Goal: Task Accomplishment & Management: Complete application form

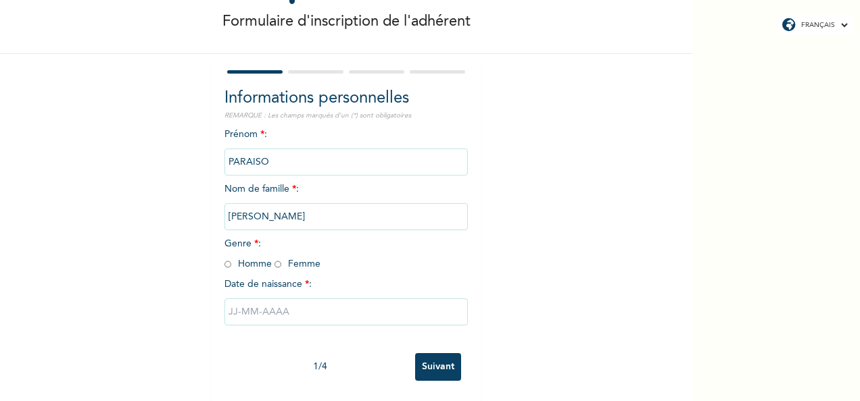
scroll to position [76, 0]
click at [224, 264] on div "Prénom * : PARAISO Nom de famille * : Yann José Shamesdine Moulero Genre * : Ho…" at bounding box center [345, 237] width 243 height 219
click at [216, 258] on div "Informations personnelles REMARQUE : Les champs marqués d'un (*) sont obligatoi…" at bounding box center [346, 227] width 270 height 347
click at [224, 258] on input "radio" at bounding box center [227, 264] width 7 height 13
radio input "true"
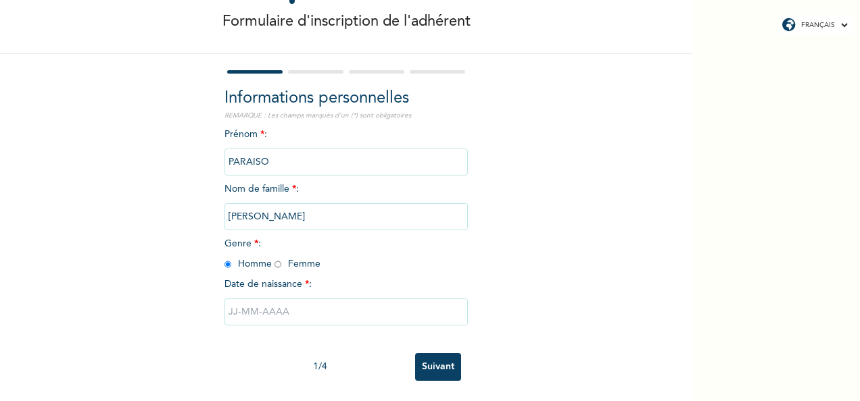
click at [281, 310] on input "text" at bounding box center [345, 312] width 243 height 27
select select "8"
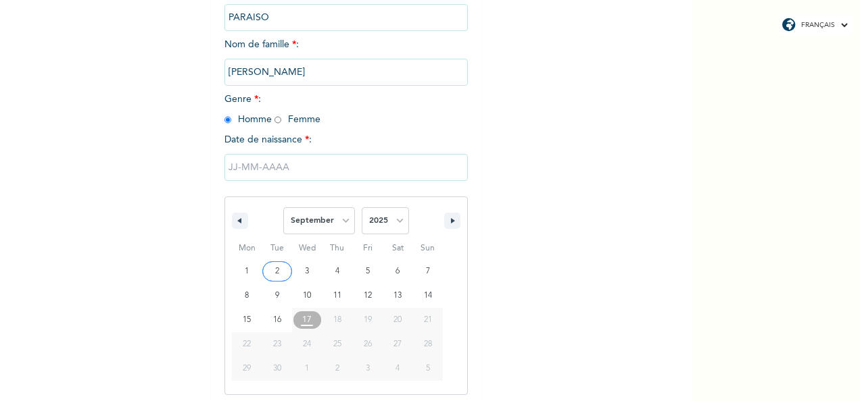
scroll to position [214, 0]
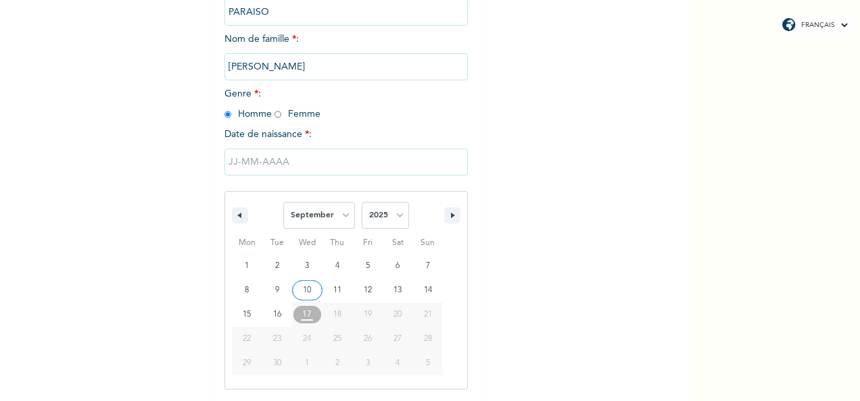
type input "10/09/2025"
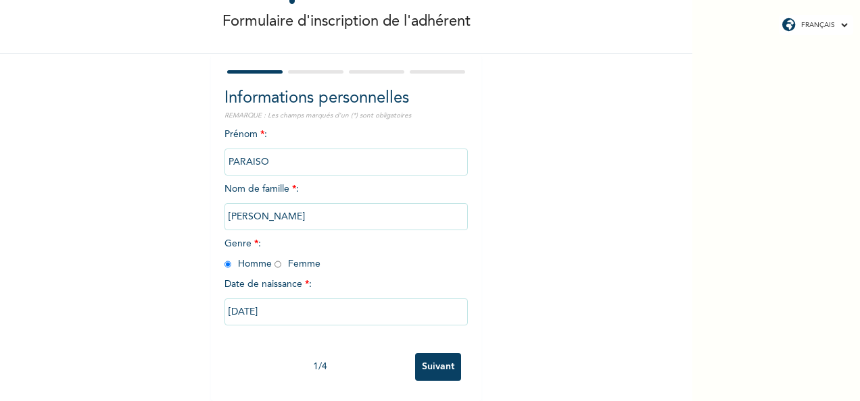
scroll to position [76, 0]
click at [341, 299] on input "10/09/2025" at bounding box center [345, 312] width 243 height 27
select select "8"
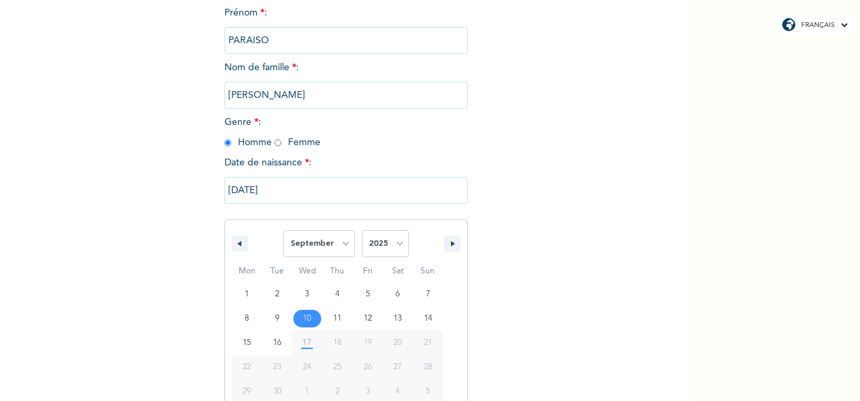
scroll to position [214, 0]
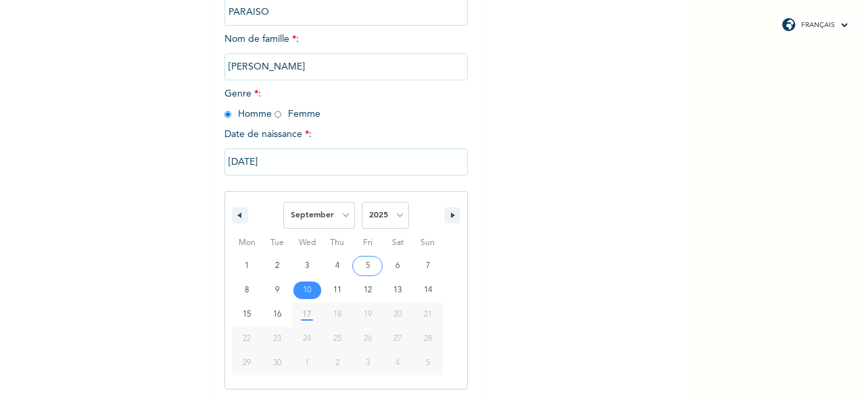
click at [405, 218] on span "January February March April May June July August September October November De…" at bounding box center [346, 215] width 182 height 41
drag, startPoint x: 403, startPoint y: 218, endPoint x: 395, endPoint y: 217, distance: 8.2
click at [395, 217] on span "January February March April May June July August September October November De…" at bounding box center [346, 215] width 182 height 41
click at [395, 217] on select "2025 2024 2023 2022 2021 2020 2019 2018 2017 2016 2015 2014 2013 2012 2011 2010…" at bounding box center [385, 215] width 47 height 27
click at [362, 203] on select "2025 2024 2023 2022 2021 2020 2019 2018 2017 2016 2015 2014 2013 2012 2011 2010…" at bounding box center [385, 215] width 47 height 27
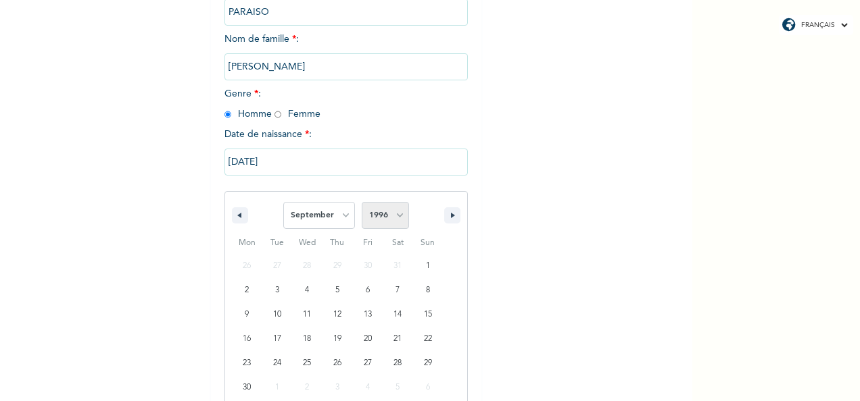
click at [393, 214] on select "2025 2024 2023 2022 2021 2020 2019 2018 2017 2016 2015 2014 2013 2012 2011 2010…" at bounding box center [385, 215] width 47 height 27
select select "1997"
click at [362, 203] on select "2025 2024 2023 2022 2021 2020 2019 2018 2017 2016 2015 2014 2013 2012 2011 2010…" at bounding box center [385, 215] width 47 height 27
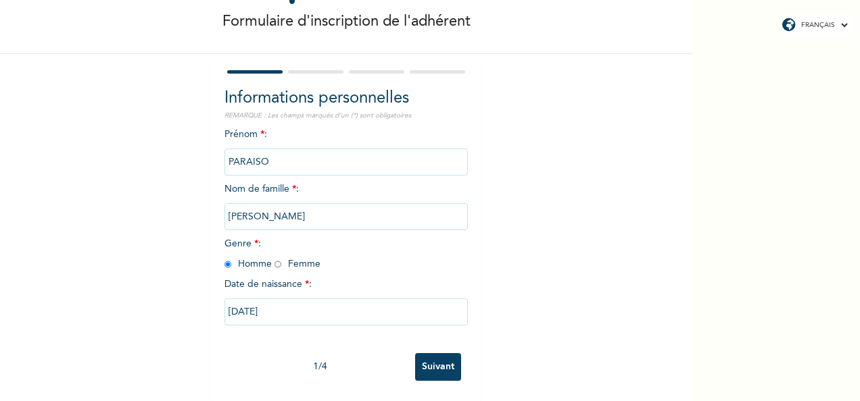
click at [446, 353] on input "Suivant" at bounding box center [438, 367] width 46 height 28
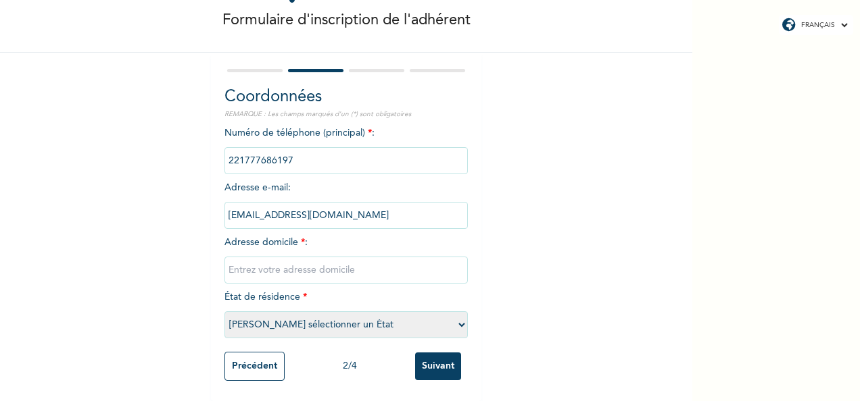
click at [442, 202] on input "formationcontinue@ifage.net" at bounding box center [345, 215] width 243 height 27
click at [534, 212] on div "Formulaire d'inscription de l'adhérent Coordonnées REMARQUE : Les champs marqué…" at bounding box center [346, 168] width 692 height 466
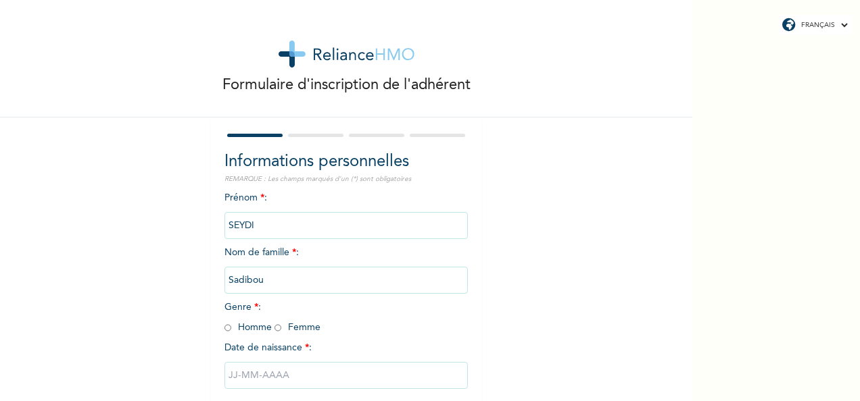
scroll to position [76, 0]
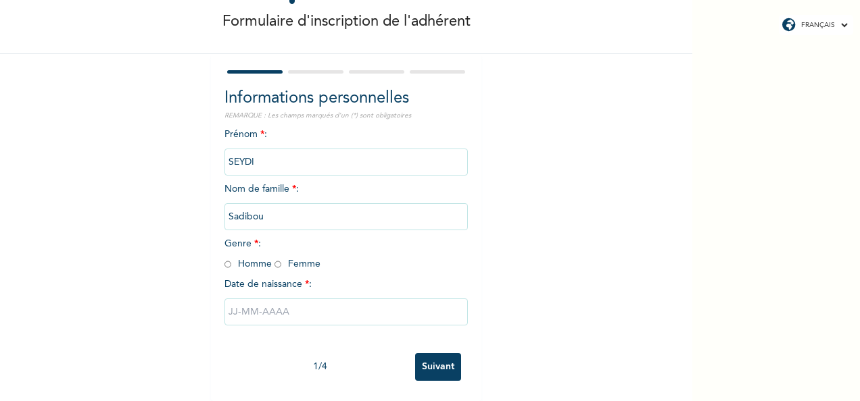
click at [277, 255] on span "Genre * : Homme Femme" at bounding box center [272, 254] width 96 height 30
click at [224, 258] on input "radio" at bounding box center [227, 264] width 7 height 13
radio input "true"
click at [260, 299] on input "text" at bounding box center [345, 312] width 243 height 27
select select "8"
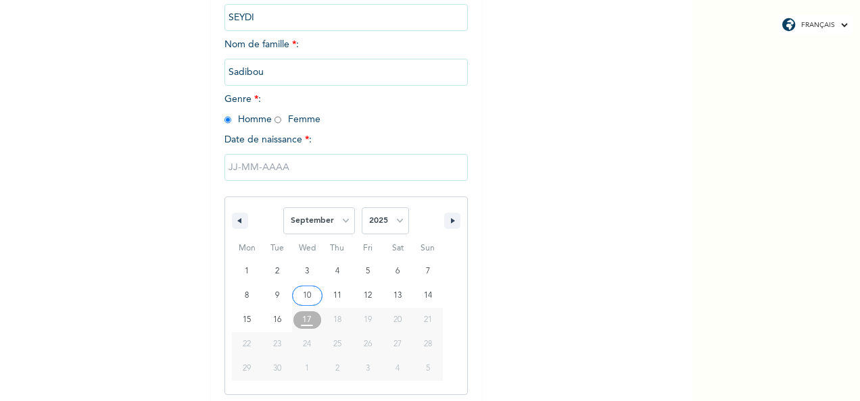
scroll to position [214, 0]
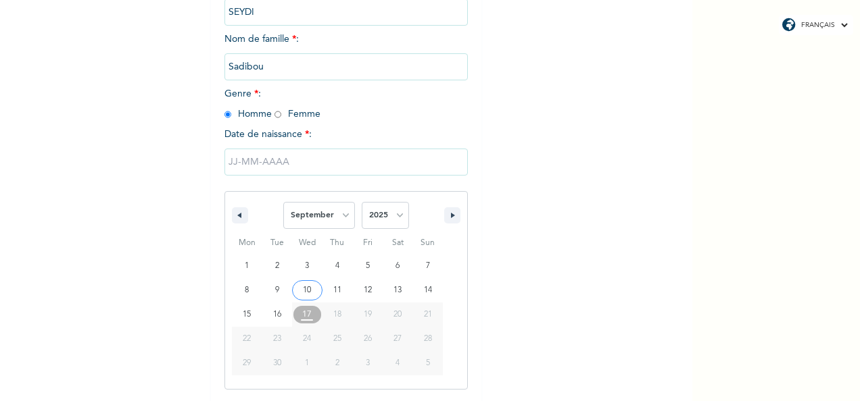
type input "10/09/2025"
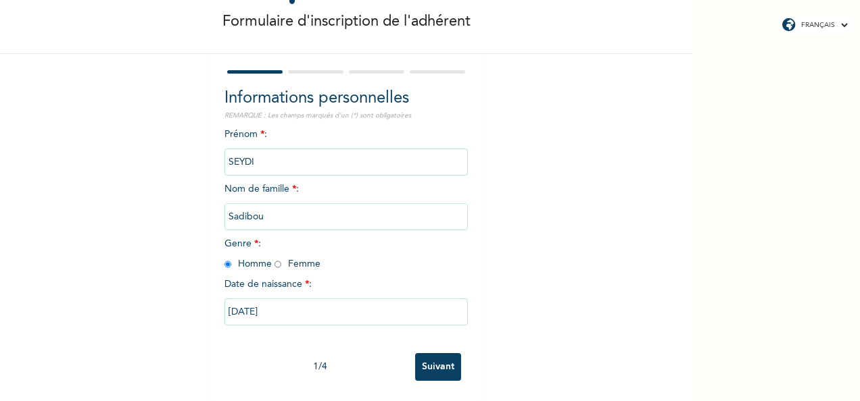
scroll to position [76, 0]
click at [424, 356] on input "Suivant" at bounding box center [438, 367] width 46 height 28
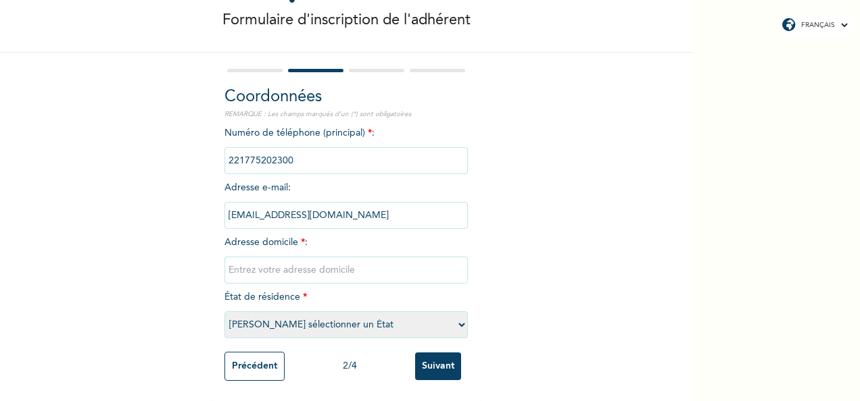
click at [380, 312] on select "[PERSON_NAME] sélectionner un État [GEOGRAPHIC_DATA]" at bounding box center [345, 325] width 243 height 27
select select "1"
click at [224, 312] on select "[PERSON_NAME] sélectionner un État [GEOGRAPHIC_DATA]" at bounding box center [345, 325] width 243 height 27
click at [312, 262] on input "text" at bounding box center [345, 270] width 243 height 27
type input "k"
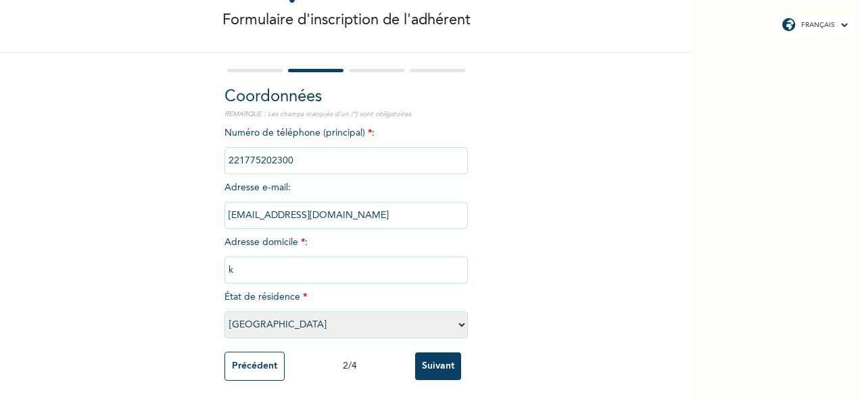
click at [487, 193] on div "Formulaire d'inscription de l'adhérent Coordonnées REMARQUE : Les champs marqué…" at bounding box center [346, 168] width 692 height 466
click at [428, 357] on input "Suivant" at bounding box center [438, 367] width 46 height 28
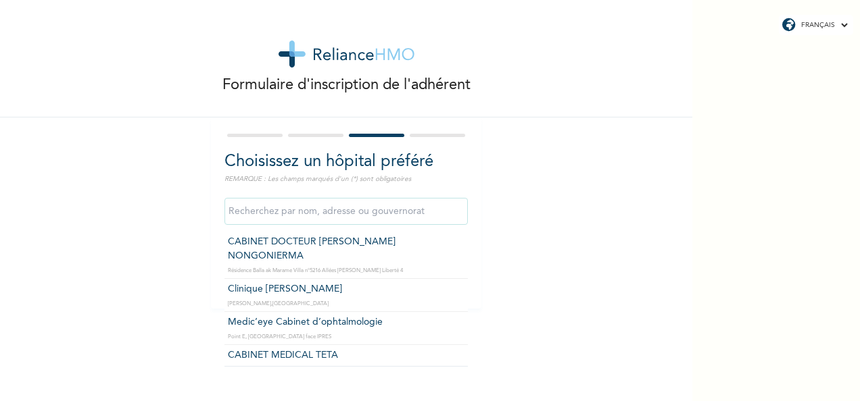
click at [352, 211] on input "text" at bounding box center [345, 211] width 243 height 27
type input "CABINET DOCTEUR [PERSON_NAME] NONGONIERMA"
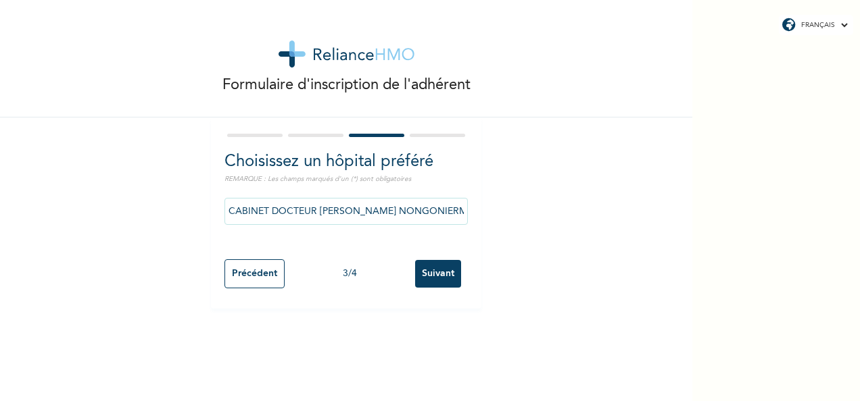
click at [428, 268] on input "Suivant" at bounding box center [438, 274] width 46 height 28
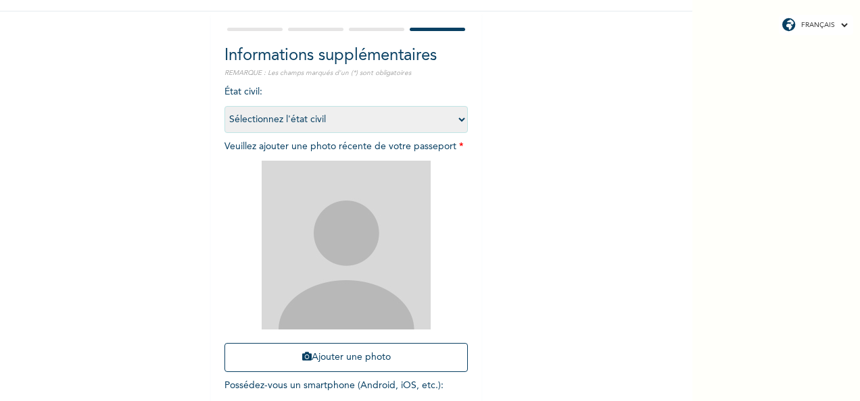
scroll to position [192, 0]
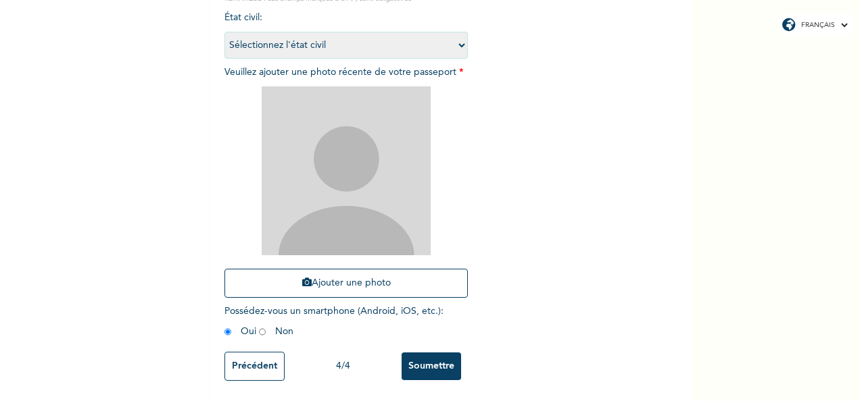
click at [437, 32] on select "Sélectionnez l'état civil [DEMOGRAPHIC_DATA] Marié(e) [DEMOGRAPHIC_DATA](e) [DE…" at bounding box center [345, 45] width 243 height 27
click at [510, 85] on div "Formulaire d'inscription de l'adhérent Informations supplémentaires REMARQUE : …" at bounding box center [346, 111] width 692 height 582
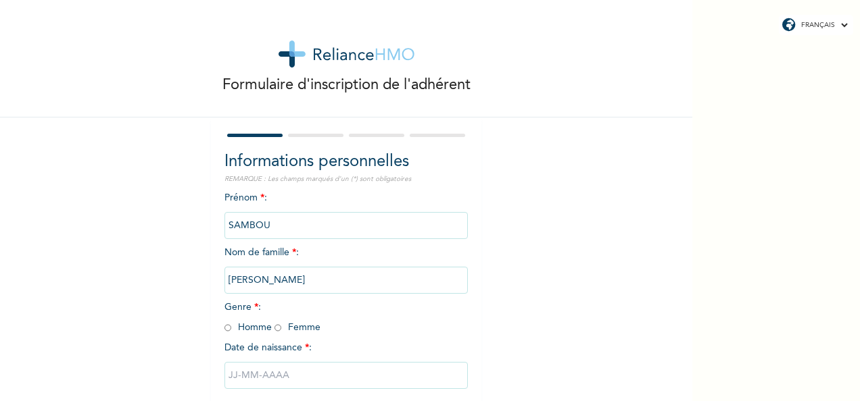
scroll to position [76, 0]
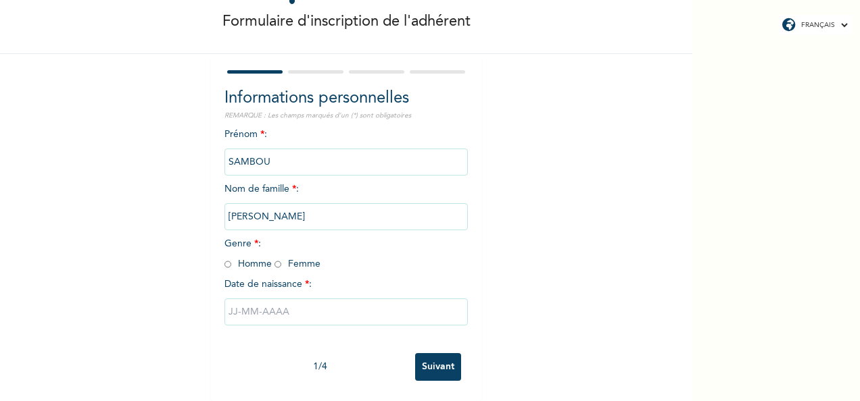
click at [231, 255] on span "Genre * : Homme Femme" at bounding box center [272, 254] width 96 height 30
click at [224, 258] on input "radio" at bounding box center [227, 264] width 7 height 13
radio input "true"
click at [293, 310] on input "text" at bounding box center [345, 312] width 243 height 27
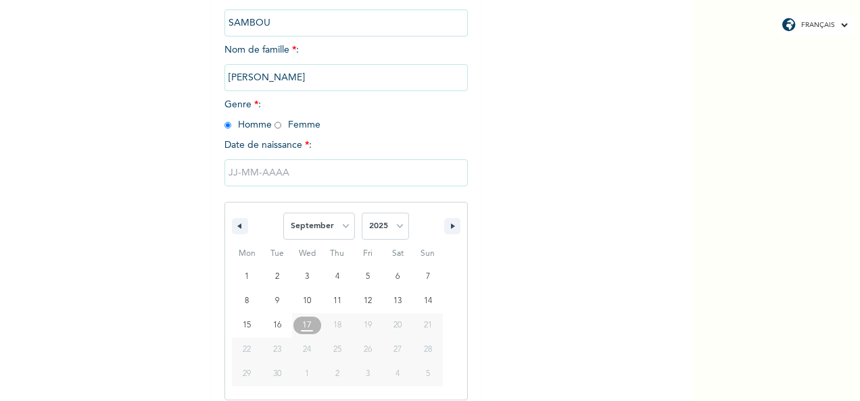
scroll to position [214, 0]
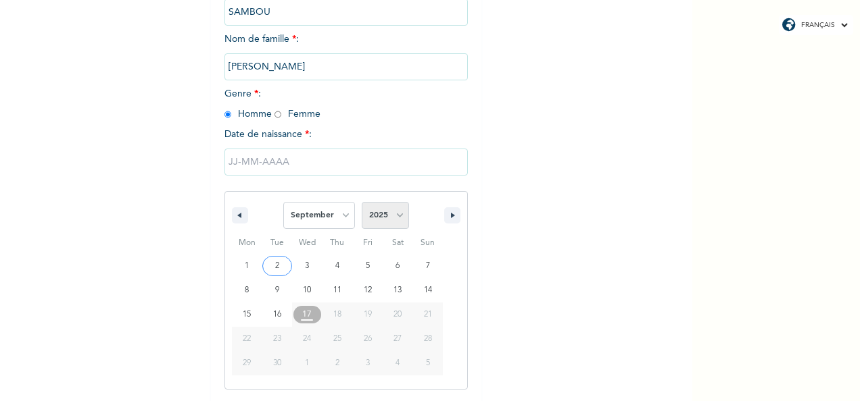
click at [376, 224] on select "2025 2024 2023 2022 2021 2020 2019 2018 2017 2016 2015 2014 2013 2012 2011 2010…" at bounding box center [385, 215] width 47 height 27
click at [341, 218] on select "January February March April May June July August September October November De…" at bounding box center [319, 215] width 72 height 27
click at [283, 203] on select "January February March April May June July August September October November De…" at bounding box center [319, 215] width 72 height 27
select select "8"
click at [395, 216] on select "2025 2024 2023 2022 2021 2020 2019 2018 2017 2016 2015 2014 2013 2012 2011 2010…" at bounding box center [385, 215] width 47 height 27
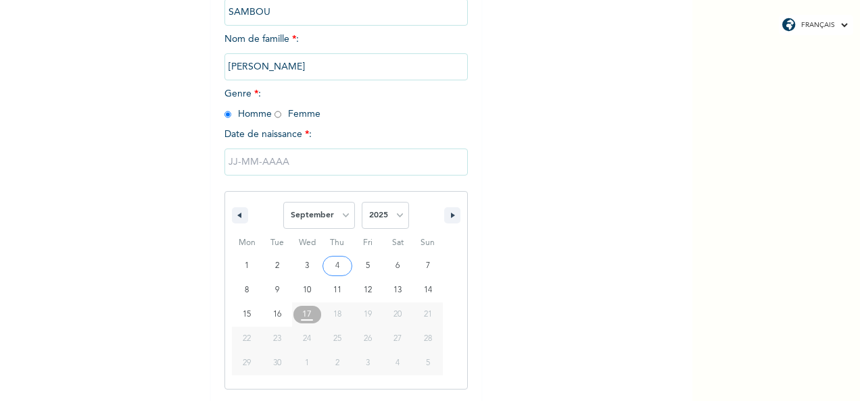
select select "1979"
click at [362, 203] on select "2025 2024 2023 2022 2021 2020 2019 2018 2017 2016 2015 2014 2013 2012 2011 2010…" at bounding box center [385, 215] width 47 height 27
click at [341, 222] on select "January February March April May June July August September October November De…" at bounding box center [319, 215] width 72 height 27
select select "10"
click at [283, 203] on select "January February March April May June July August September October November De…" at bounding box center [319, 215] width 72 height 27
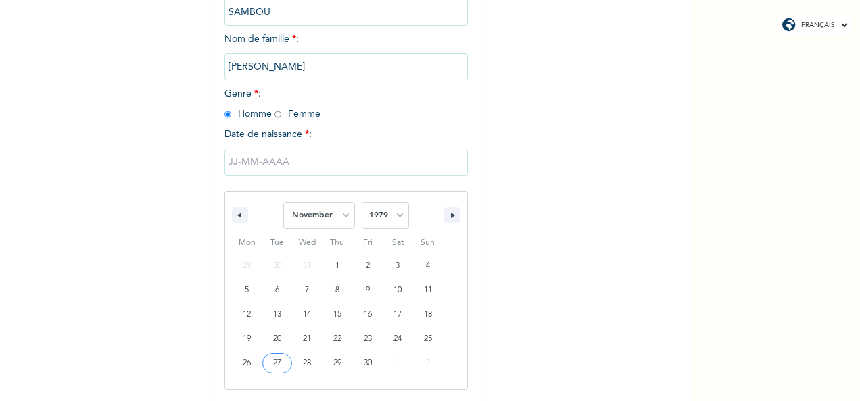
type input "[DATE]"
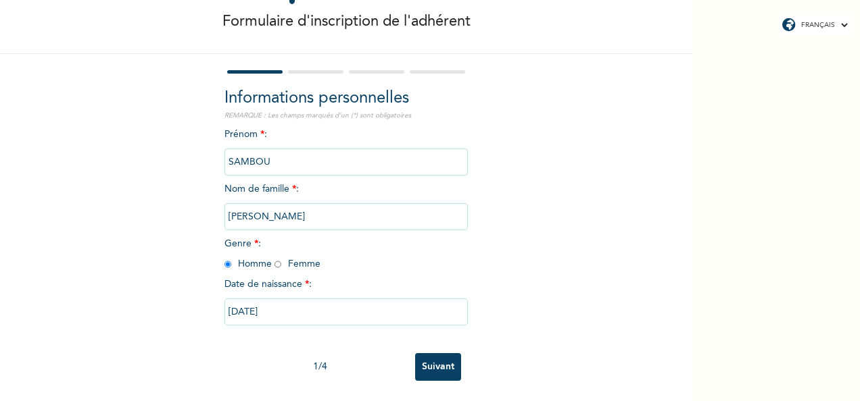
click at [437, 361] on input "Suivant" at bounding box center [438, 367] width 46 height 28
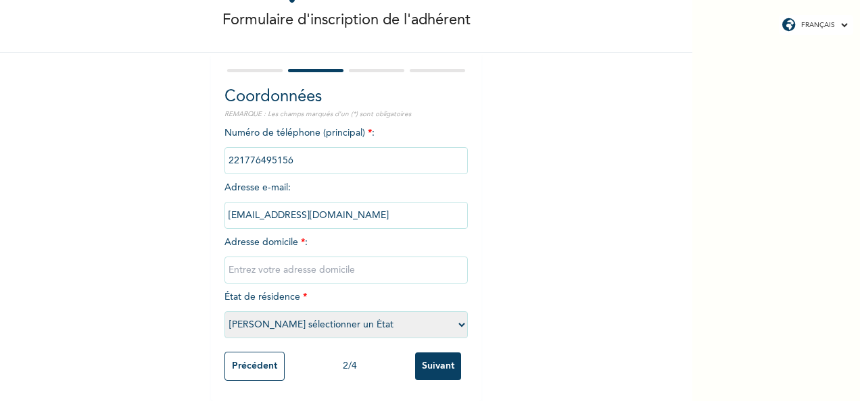
click at [358, 257] on input "text" at bounding box center [345, 270] width 243 height 27
type input "Sicap Rue 10"
click at [399, 312] on select "[PERSON_NAME] sélectionner un État [GEOGRAPHIC_DATA]" at bounding box center [345, 325] width 243 height 27
select select "1"
click at [224, 312] on select "[PERSON_NAME] sélectionner un État [GEOGRAPHIC_DATA]" at bounding box center [345, 325] width 243 height 27
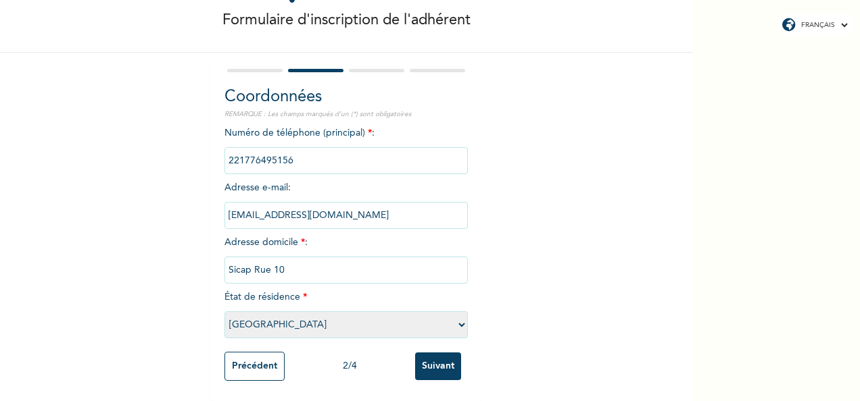
click at [439, 355] on input "Suivant" at bounding box center [438, 367] width 46 height 28
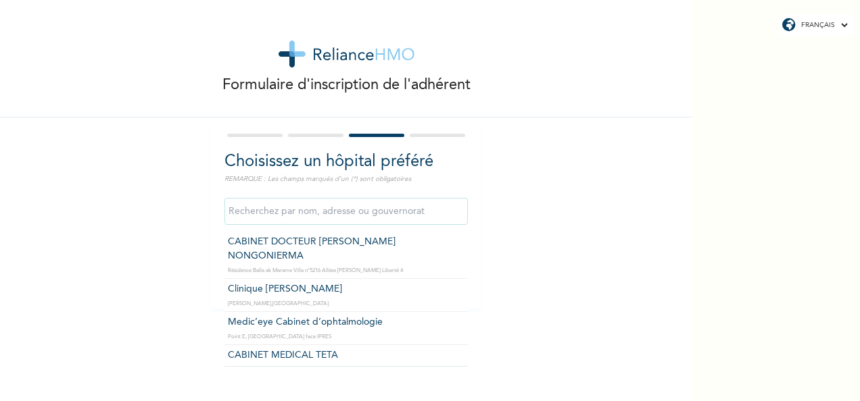
click at [364, 209] on input "text" at bounding box center [345, 211] width 243 height 27
type input "Medic’eye Cabinet d’ophtalmologie"
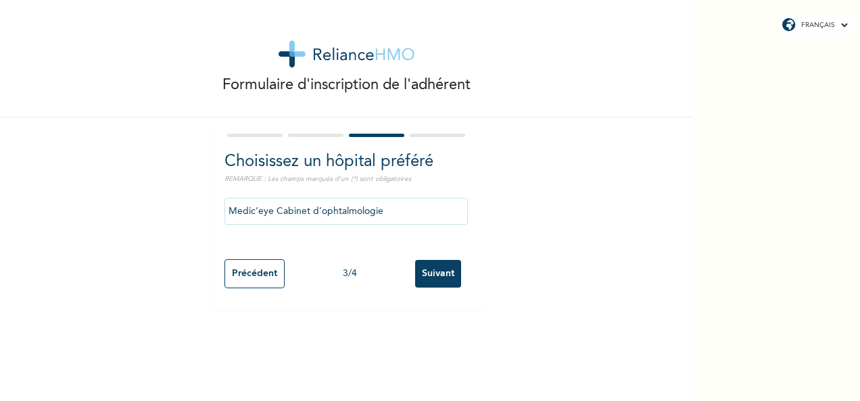
click at [427, 266] on input "Suivant" at bounding box center [438, 274] width 46 height 28
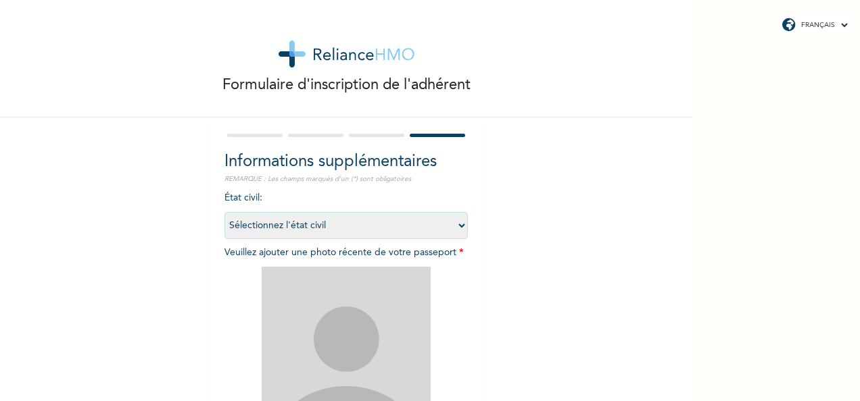
click at [341, 222] on select "Sélectionnez l'état civil [DEMOGRAPHIC_DATA] Marié(e) [DEMOGRAPHIC_DATA](e) [DE…" at bounding box center [345, 225] width 243 height 27
select select "1"
click at [224, 212] on select "Sélectionnez l'état civil [DEMOGRAPHIC_DATA] Marié(e) [DEMOGRAPHIC_DATA](e) [DE…" at bounding box center [345, 225] width 243 height 27
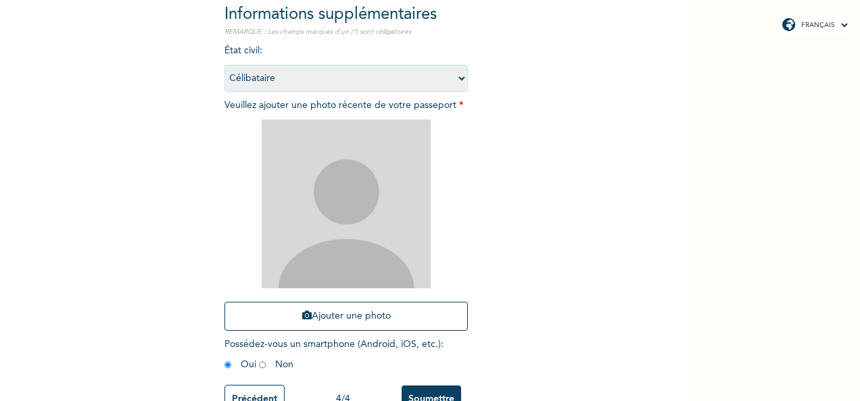
scroll to position [192, 0]
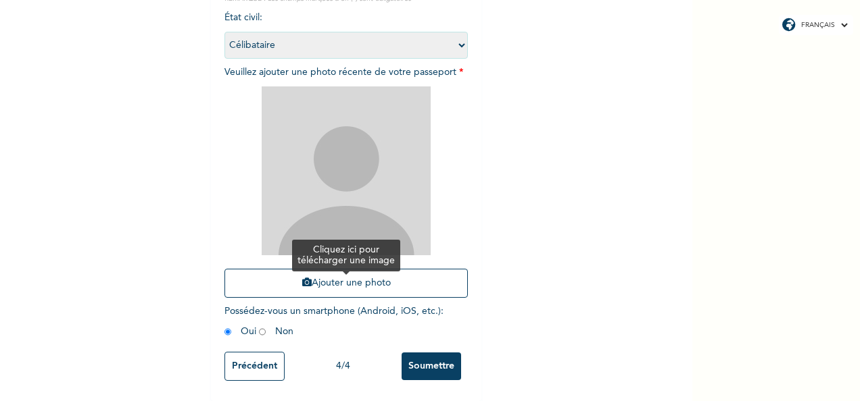
click at [426, 271] on button "Ajouter une photo" at bounding box center [345, 283] width 243 height 29
click at [224, 269] on button "Ajouter une photo" at bounding box center [345, 283] width 243 height 29
